Goal: Check status: Check status

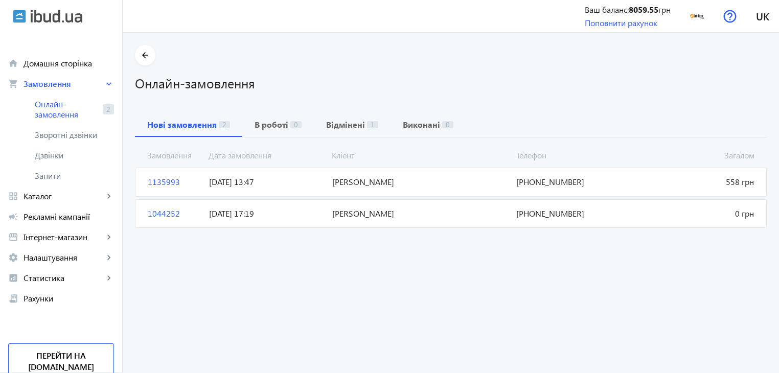
click at [337, 182] on span "[PERSON_NAME]" at bounding box center [420, 181] width 184 height 11
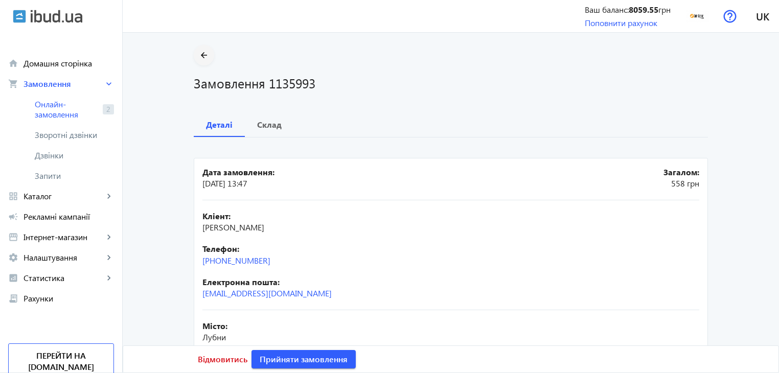
click at [200, 54] on mat-icon "arrow_back" at bounding box center [204, 55] width 13 height 13
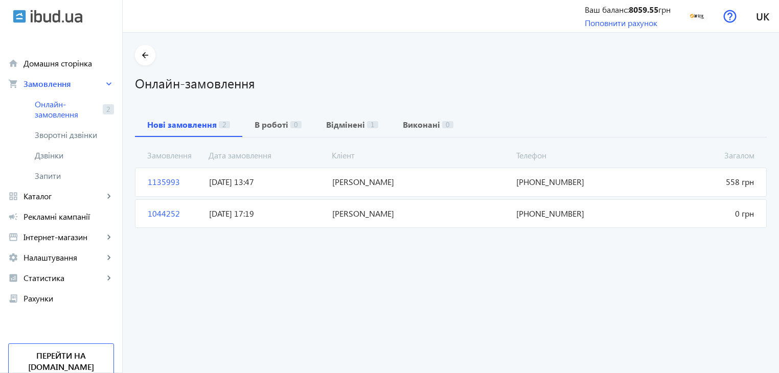
click at [255, 187] on span "[DATE] 13:47" at bounding box center [266, 181] width 123 height 11
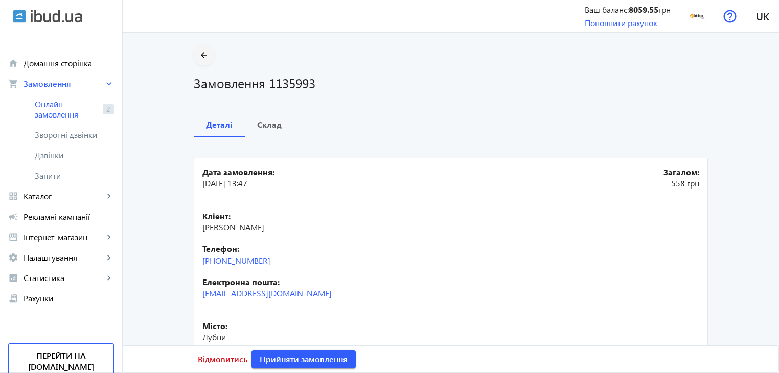
click at [198, 53] on mat-icon "arrow_back" at bounding box center [204, 55] width 13 height 13
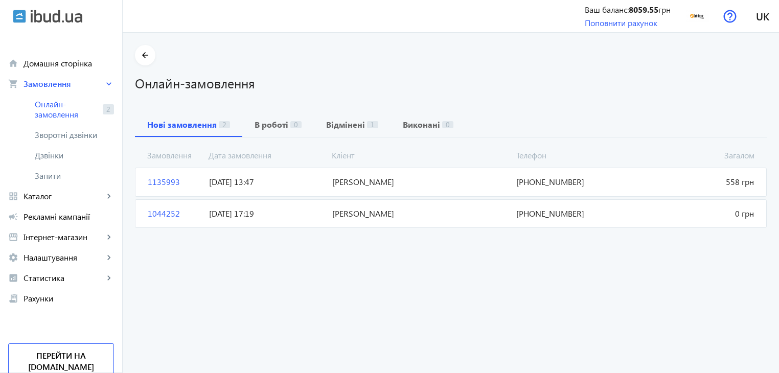
click at [250, 184] on span "[DATE] 13:47" at bounding box center [266, 181] width 123 height 11
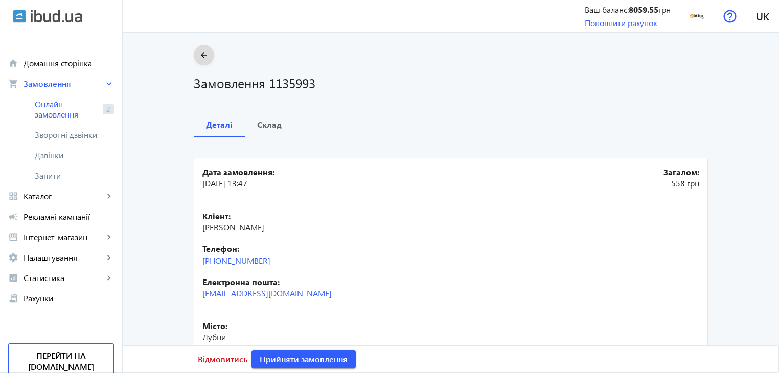
click at [199, 54] on mat-icon "arrow_back" at bounding box center [204, 55] width 13 height 13
